Goal: Feedback & Contribution: Submit feedback/report problem

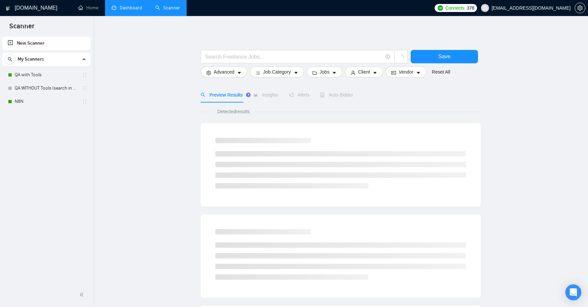
click at [129, 10] on link "Dashboard" at bounding box center [127, 8] width 30 height 6
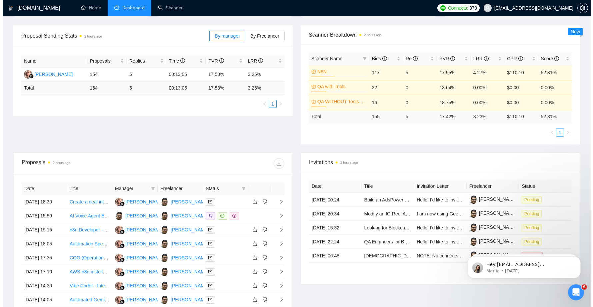
scroll to position [176, 0]
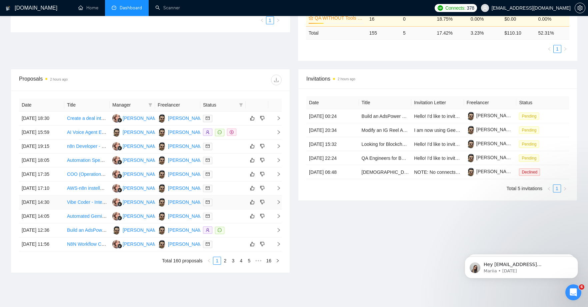
click at [77, 205] on link "Vibe Coder - Integrate Fireflies API + Auto-Generate Editable Mind Maps" at bounding box center [142, 202] width 150 height 5
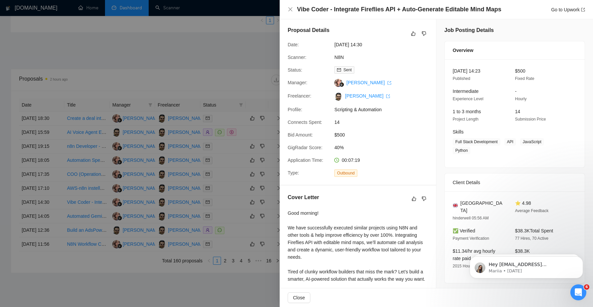
scroll to position [1, 0]
click at [423, 197] on icon "dislike" at bounding box center [423, 198] width 5 height 5
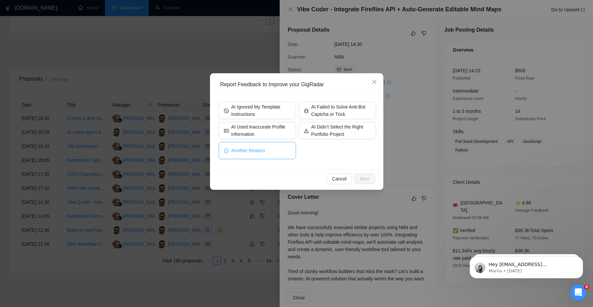
click at [275, 145] on button "Another Reason" at bounding box center [257, 150] width 77 height 17
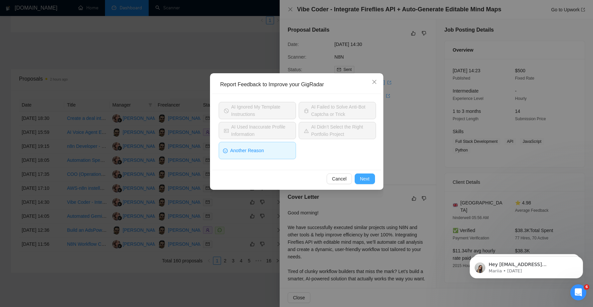
click at [359, 179] on button "Next" at bounding box center [365, 179] width 20 height 11
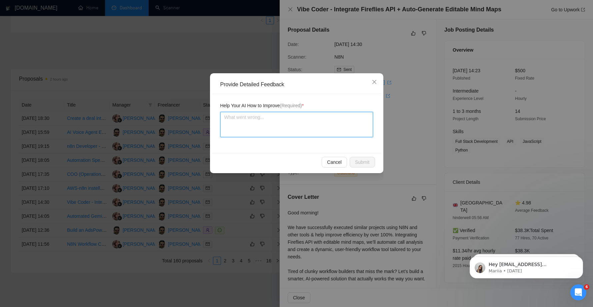
click at [279, 125] on textarea at bounding box center [296, 124] width 153 height 25
type textarea "I"
type textarea "I a"
type textarea "I"
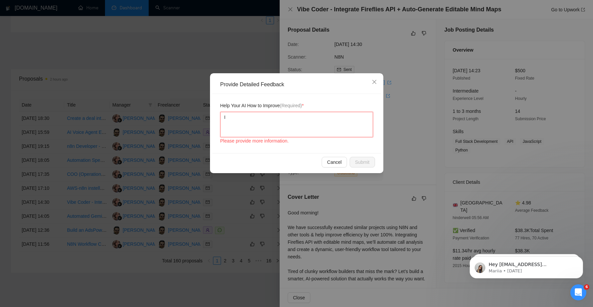
type textarea "I"
type textarea "n"
type textarea "no"
type textarea "not"
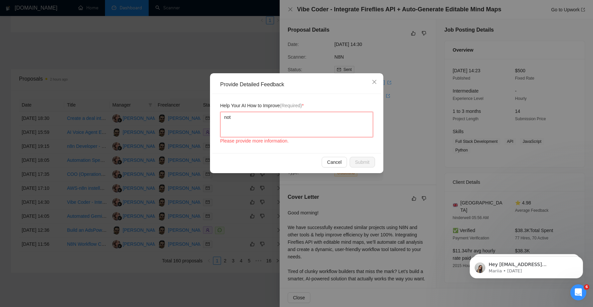
type textarea "not i"
type textarea "not in"
type textarea "not int"
type textarea "not inte"
type textarea "not inter"
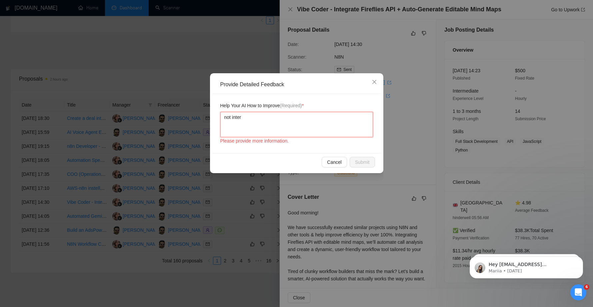
type textarea "not intere"
type textarea "not interes"
type textarea "not interest"
type textarea "not intereste"
type textarea "not interested"
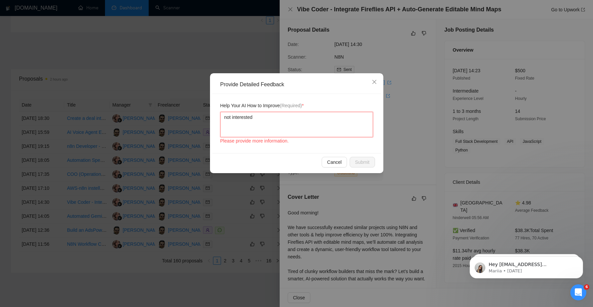
type textarea "not interested"
type textarea "not interested i"
type textarea "not interested in"
type textarea "not interested in v"
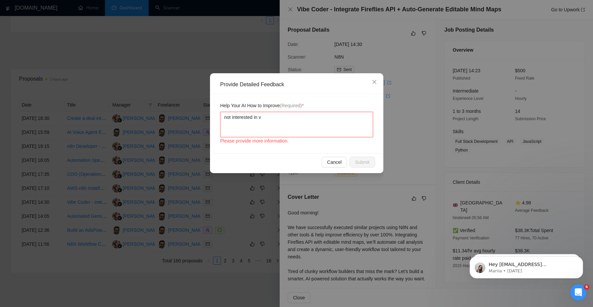
type textarea "not interested in vi"
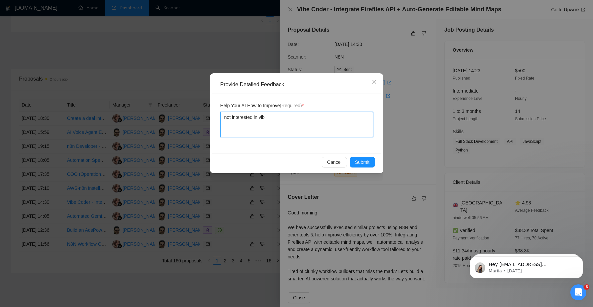
type textarea "not interested in vibe"
type textarea "not interested in vibe c"
type textarea "not interested in vibe co"
type textarea "not interested in vibe cod"
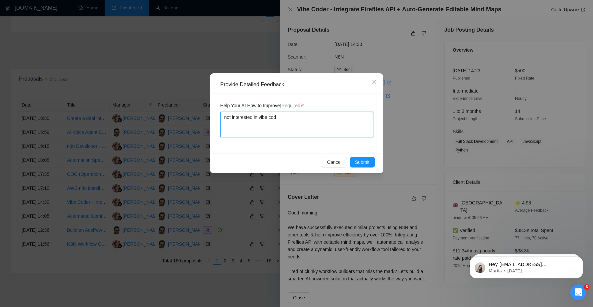
type textarea "not interested in vibe code"
type textarea "not interested in vibe coder"
type textarea "not interested in vibe coder j"
type textarea "not interested in vibe [PERSON_NAME]"
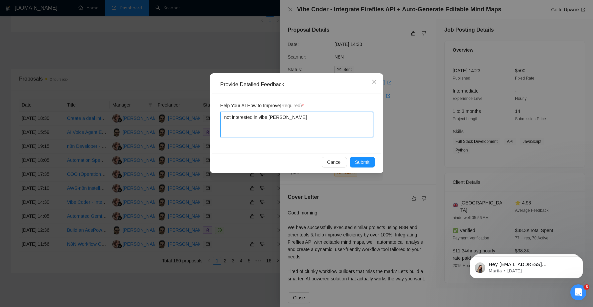
type textarea "not interested in vibe coder job"
type textarea "not interested in vibe coder jobs"
click at [369, 163] on button "Submit" at bounding box center [362, 162] width 25 height 11
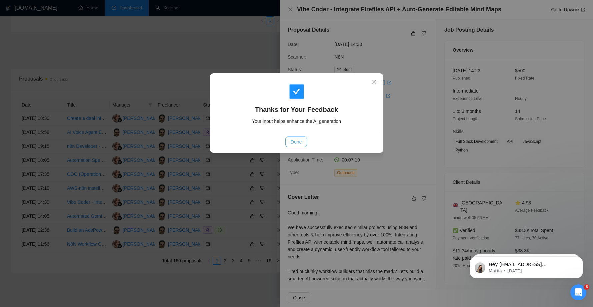
click at [300, 142] on span "Done" at bounding box center [296, 141] width 11 height 7
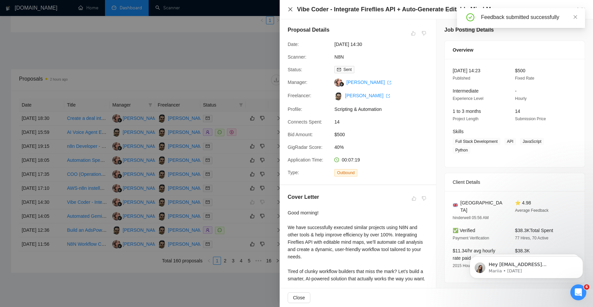
click at [292, 9] on icon "close" at bounding box center [290, 9] width 5 height 5
